Goal: Transaction & Acquisition: Purchase product/service

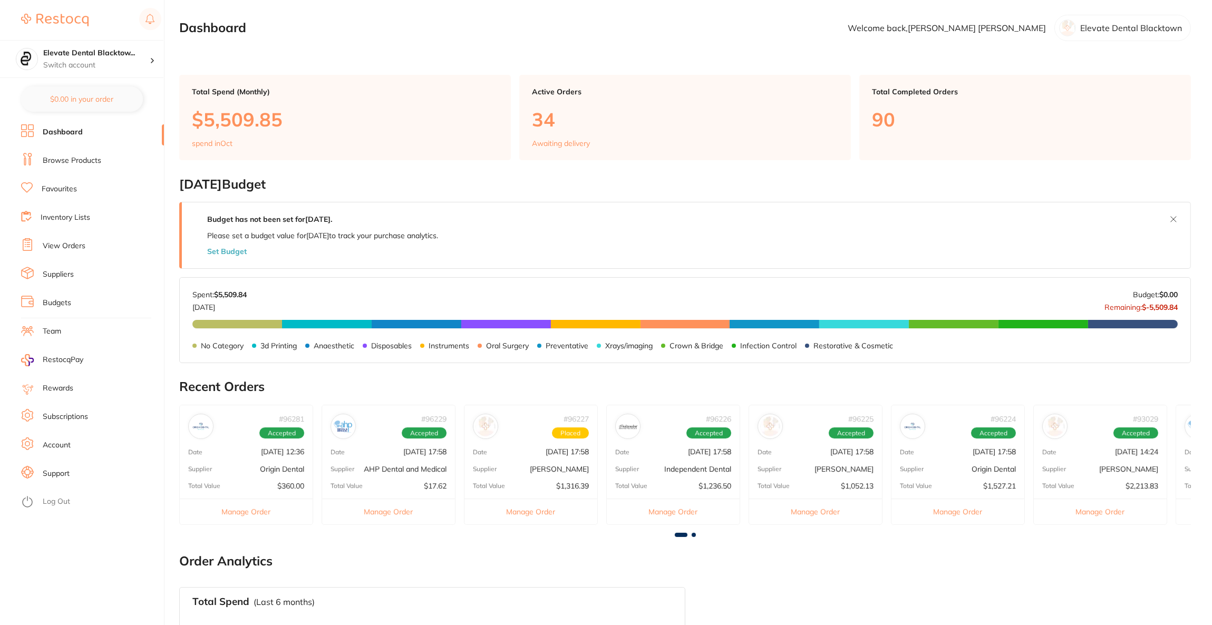
click at [83, 160] on link "Browse Products" at bounding box center [72, 161] width 59 height 11
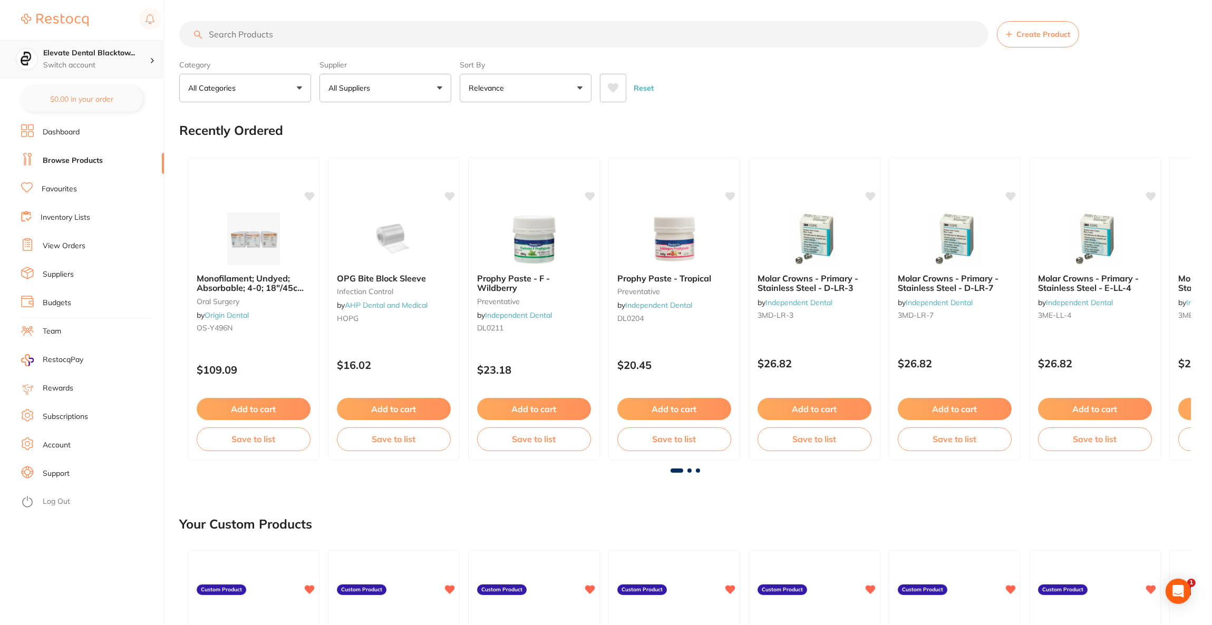
click at [130, 51] on h4 "Elevate Dental Blacktow..." at bounding box center [96, 53] width 106 height 11
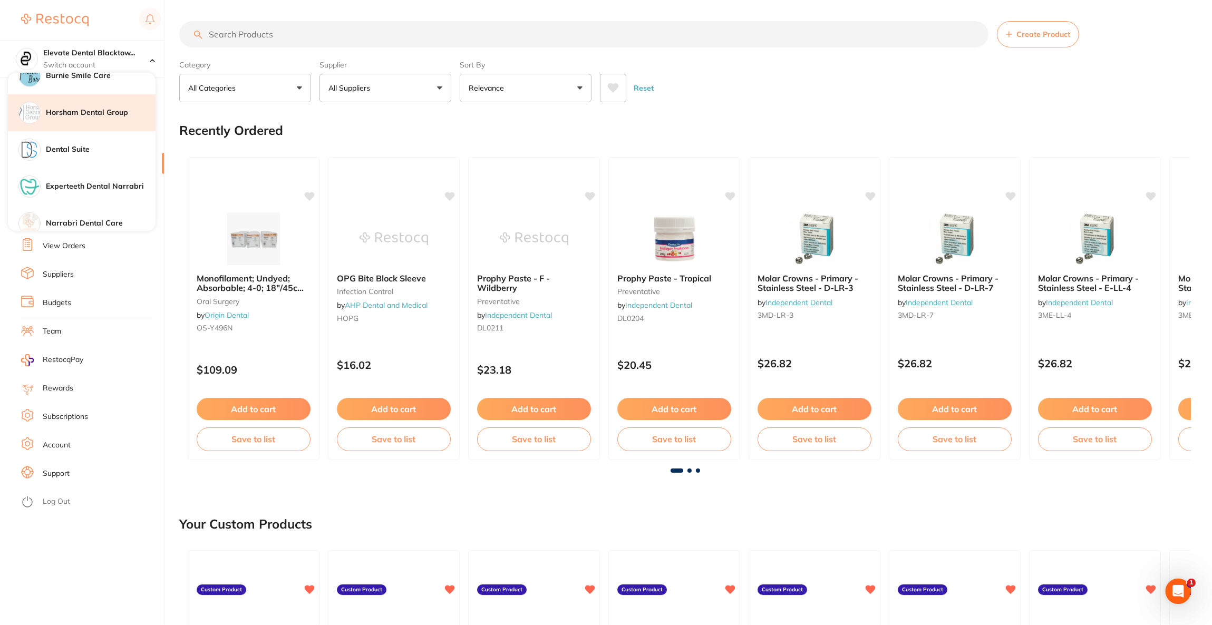
click at [119, 115] on h4 "Horsham Dental Group" at bounding box center [101, 113] width 110 height 11
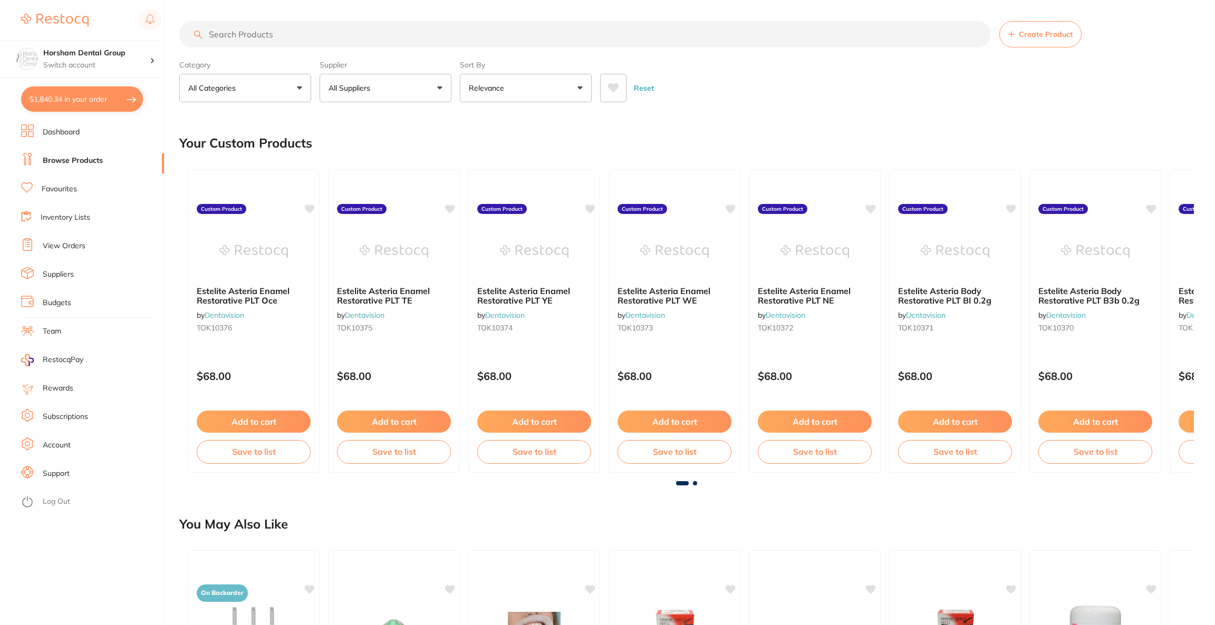
click at [111, 98] on button "$1,840.34 in your order" at bounding box center [82, 98] width 122 height 25
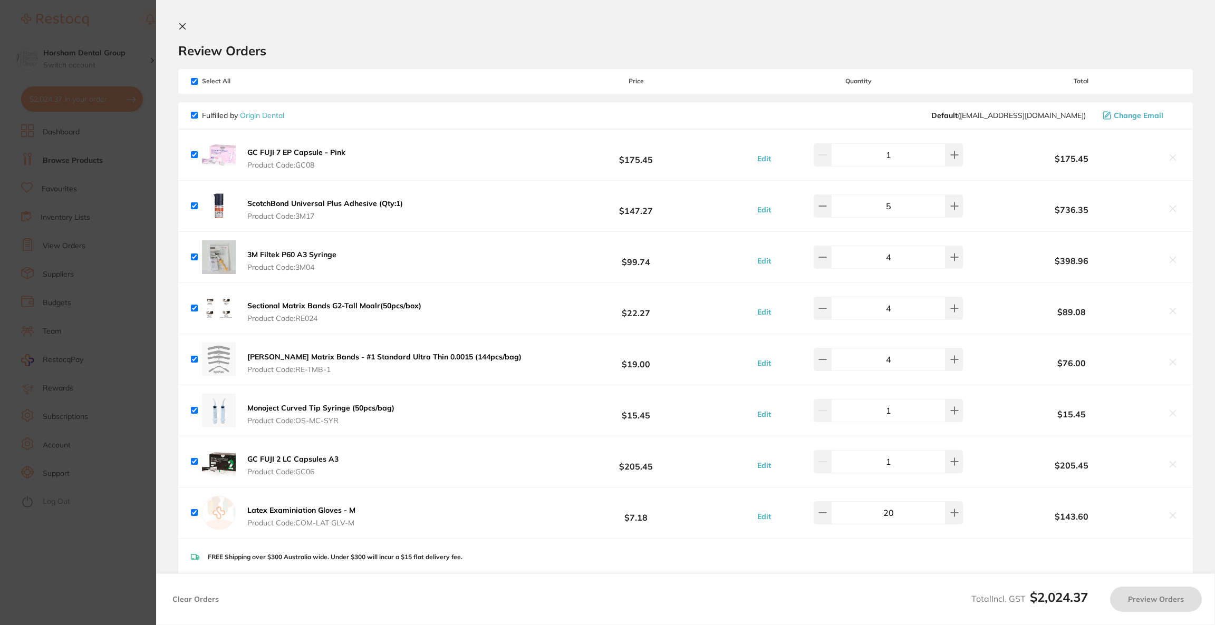
checkbox input "true"
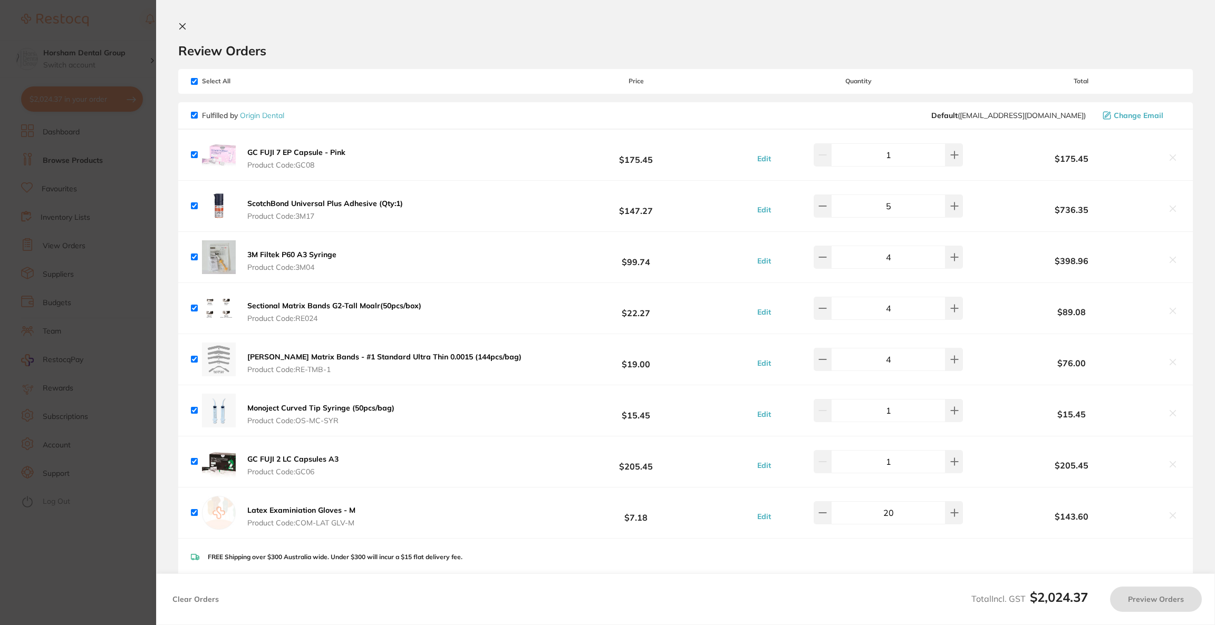
checkbox input "true"
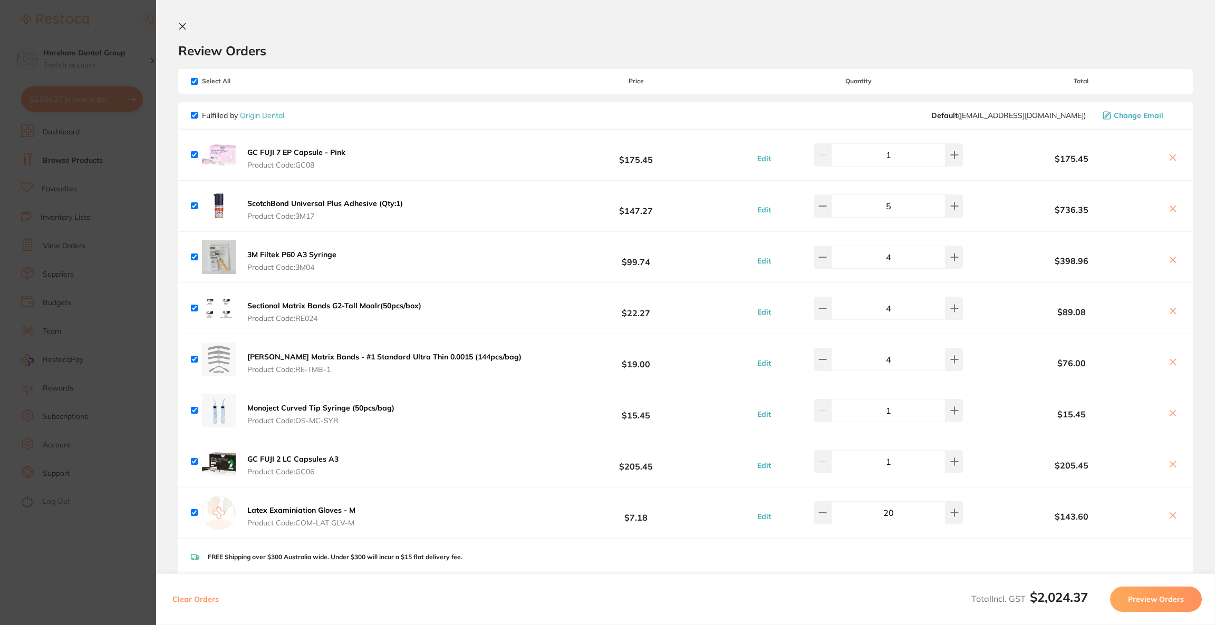
click at [1149, 607] on button "Preview Orders" at bounding box center [1156, 599] width 92 height 25
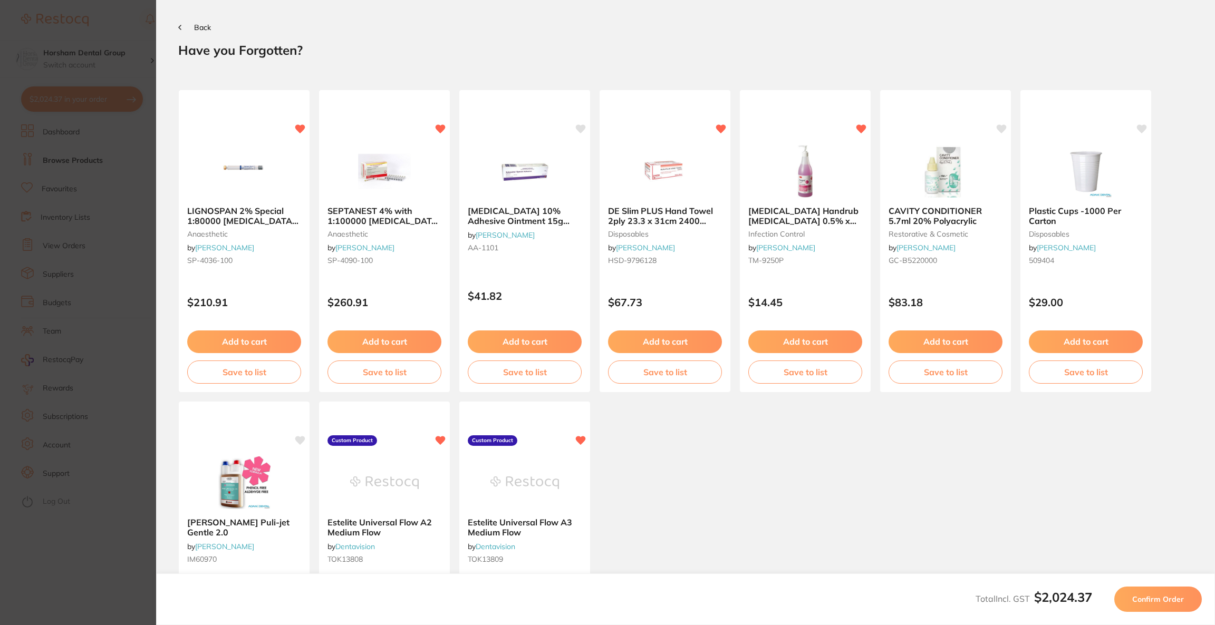
click at [1149, 607] on button "Confirm Order" at bounding box center [1158, 599] width 88 height 25
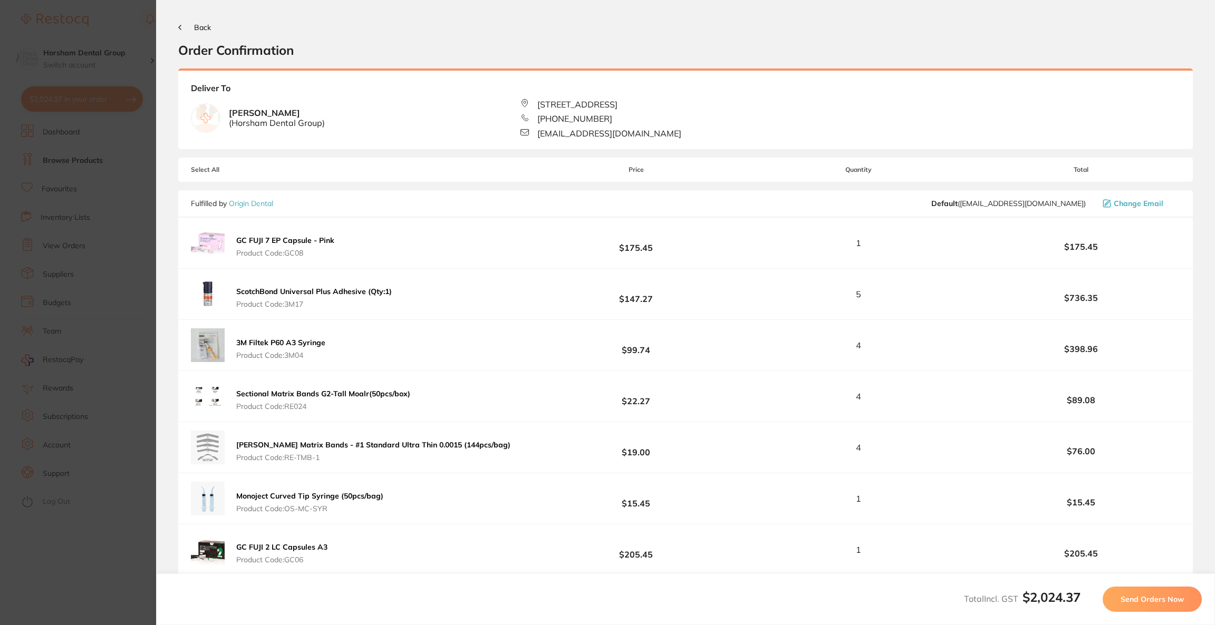
click at [1149, 607] on button "Send Orders Now" at bounding box center [1151, 599] width 99 height 25
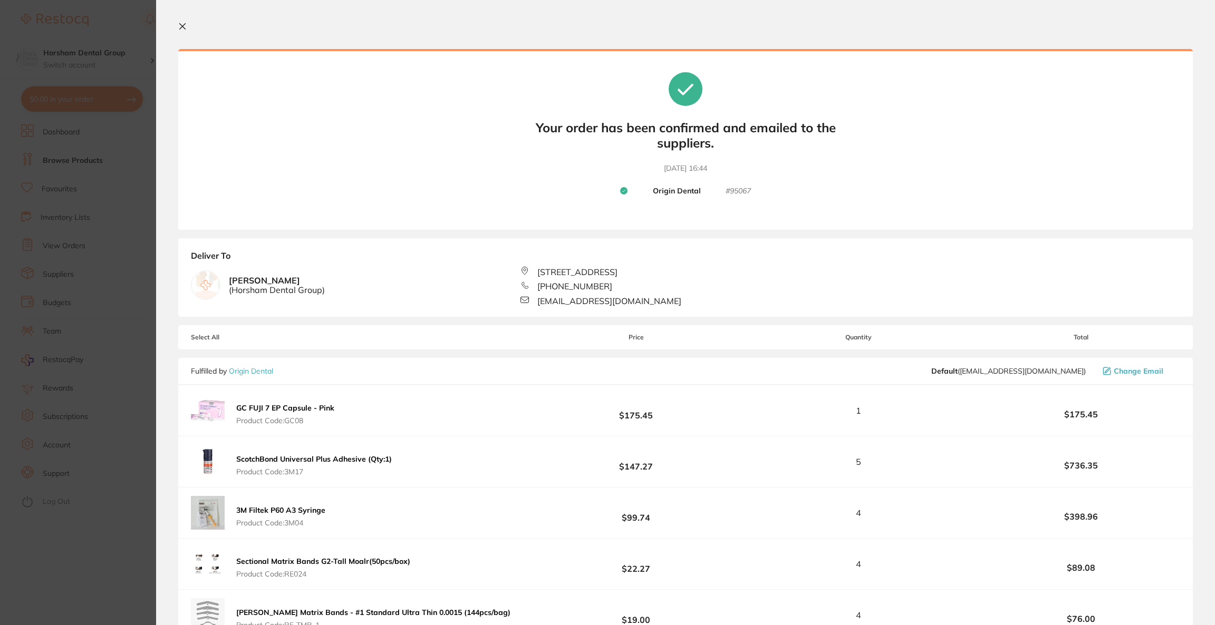
click at [27, 183] on section "Update RRP Set your pre negotiated price for this item. Item Agreed RRP (excl. …" at bounding box center [607, 312] width 1215 height 625
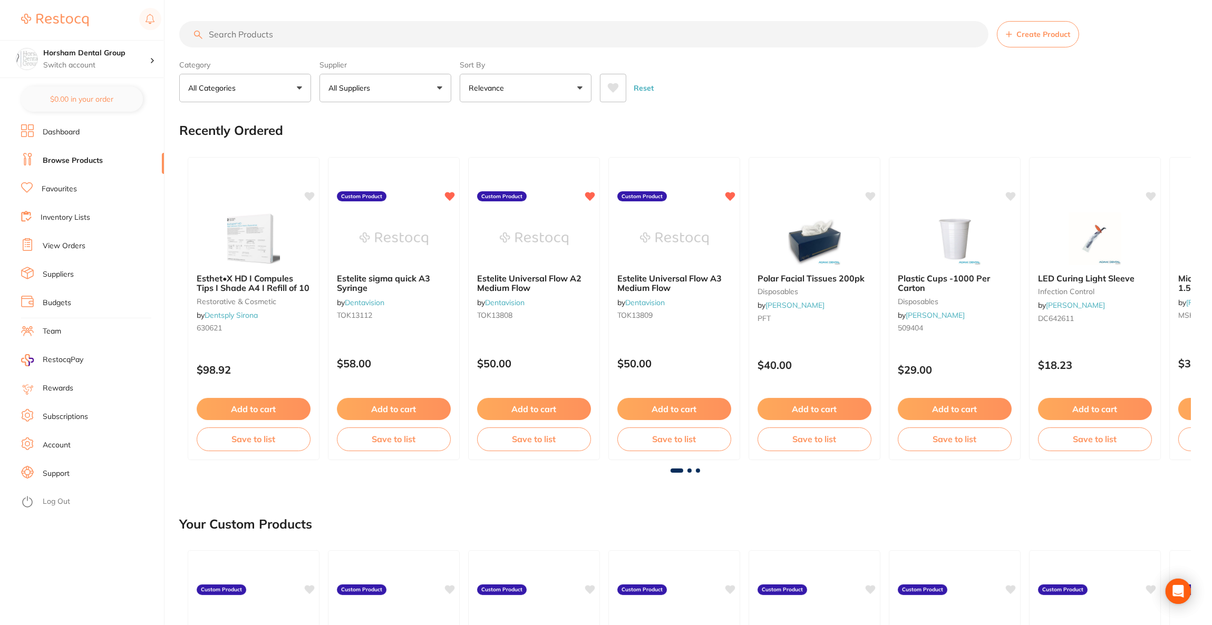
click at [286, 35] on input "search" at bounding box center [583, 34] width 809 height 26
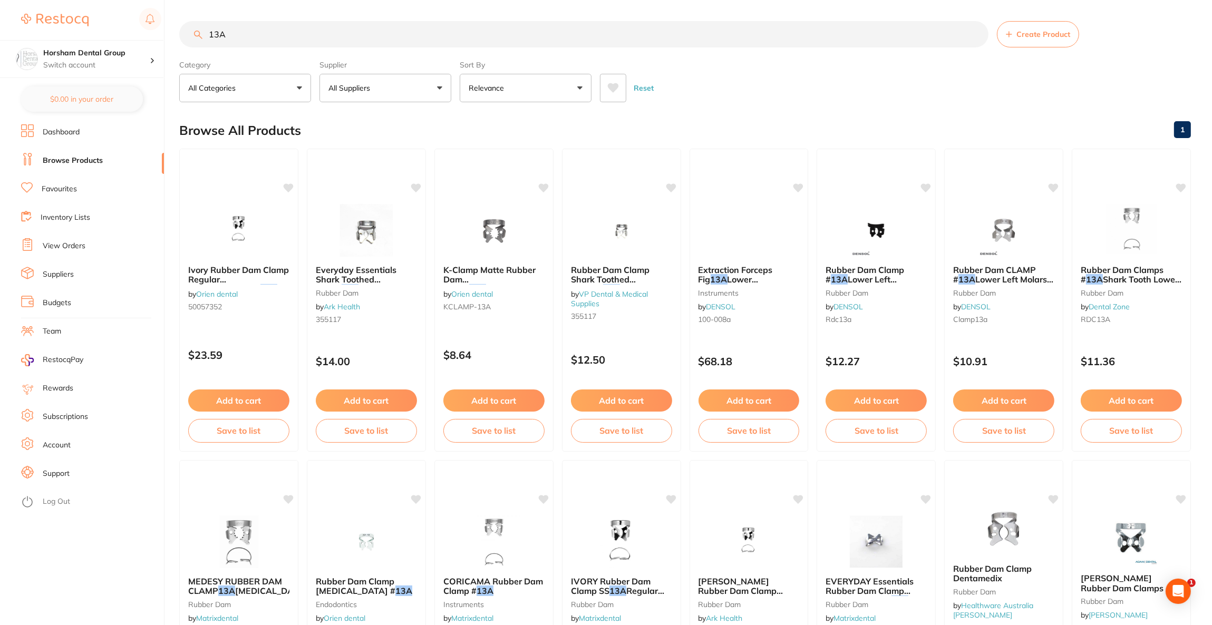
type input "13A"
click at [407, 79] on button "All Suppliers" at bounding box center [385, 88] width 132 height 28
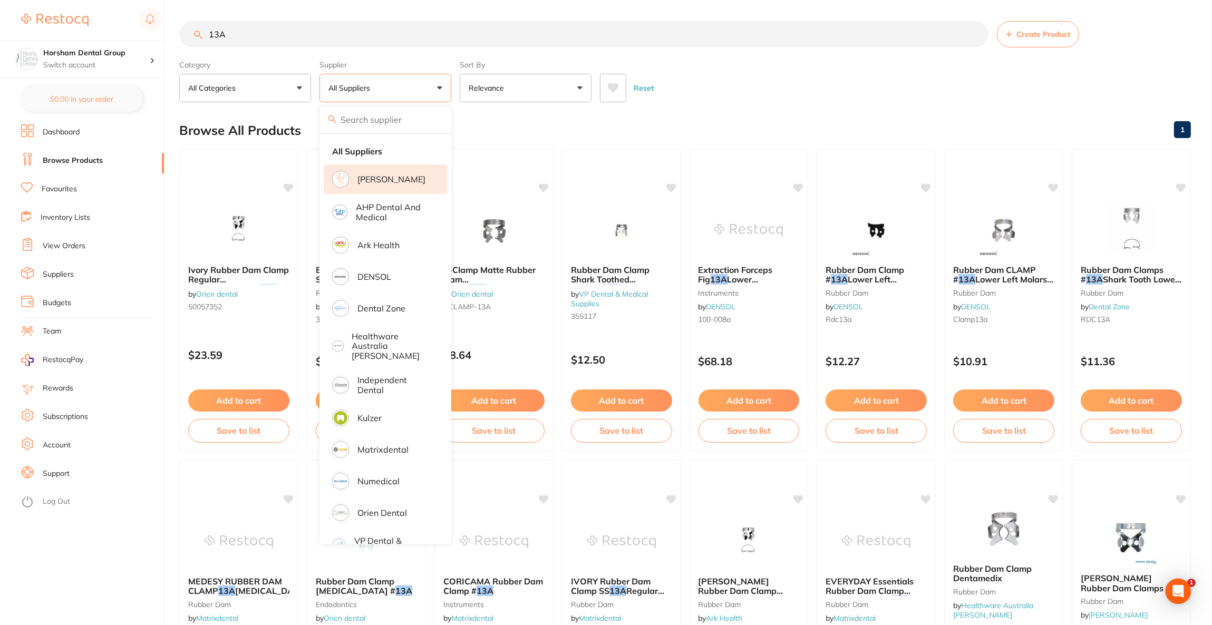
click at [396, 191] on li "[PERSON_NAME]" at bounding box center [385, 179] width 123 height 30
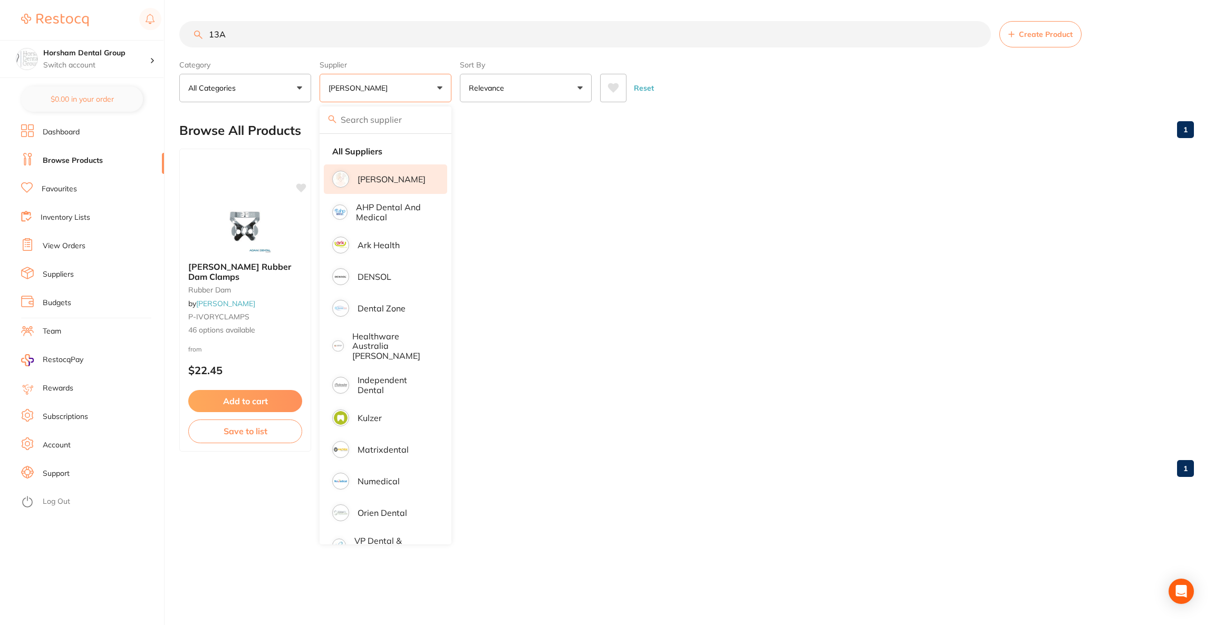
click at [789, 116] on div "Browse All Products 1" at bounding box center [686, 130] width 1014 height 35
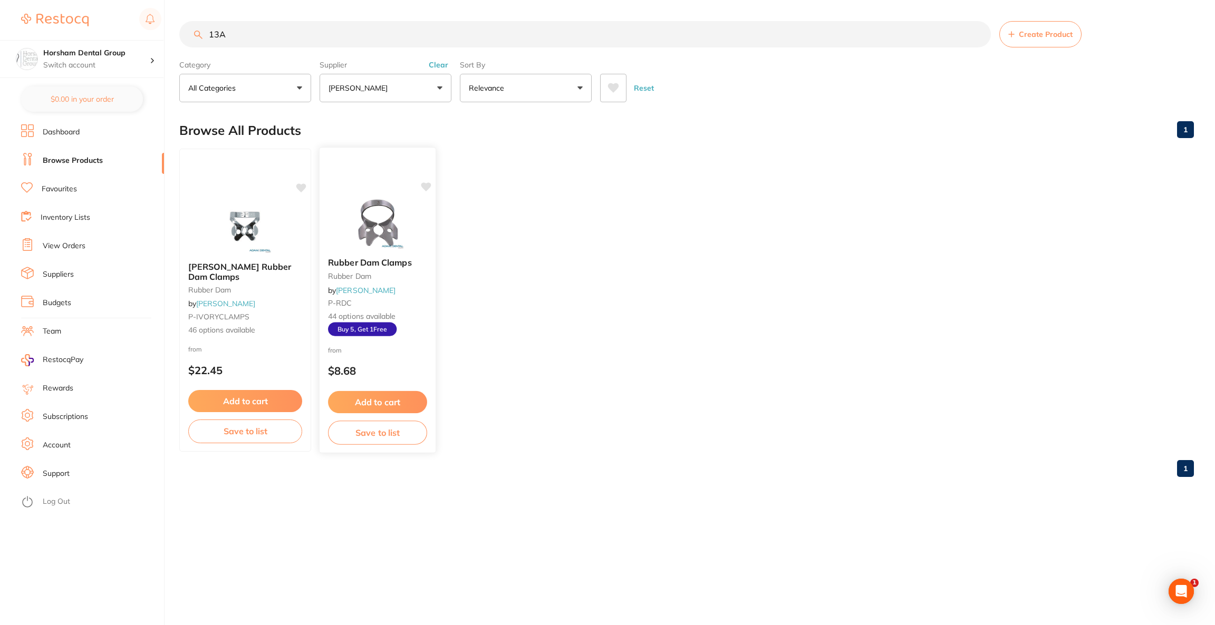
click at [352, 201] on img at bounding box center [377, 222] width 69 height 53
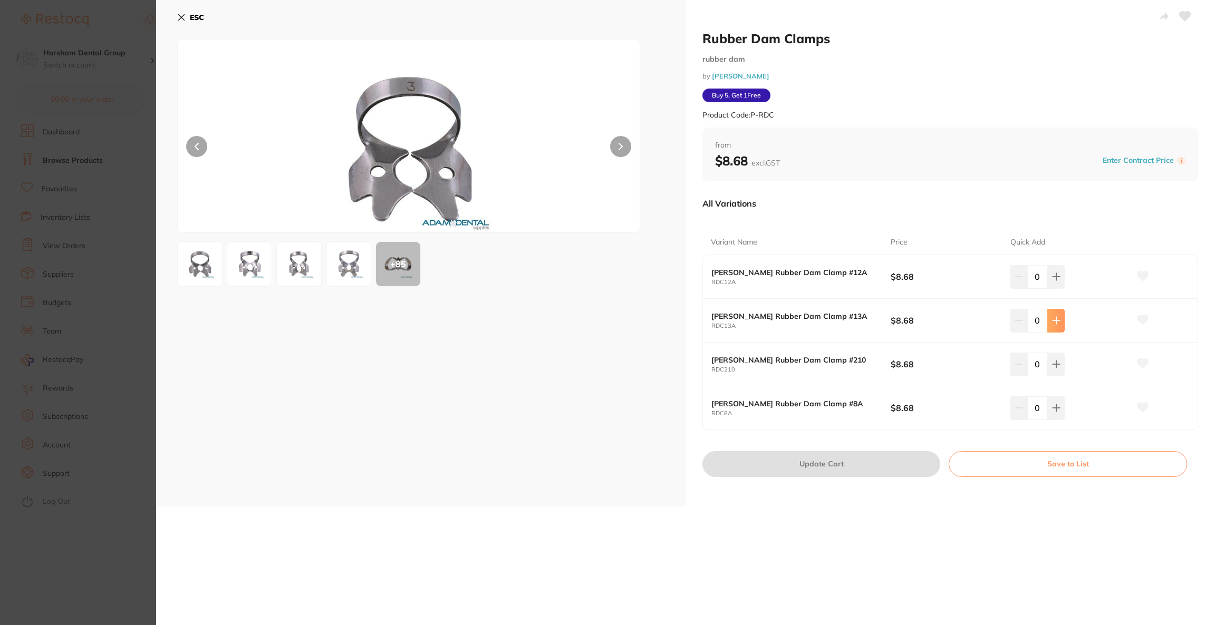
click at [1061, 324] on button at bounding box center [1055, 320] width 17 height 23
type input "1"
click at [908, 467] on button "Update Cart" at bounding box center [821, 463] width 238 height 25
checkbox input "false"
